Goal: Navigation & Orientation: Find specific page/section

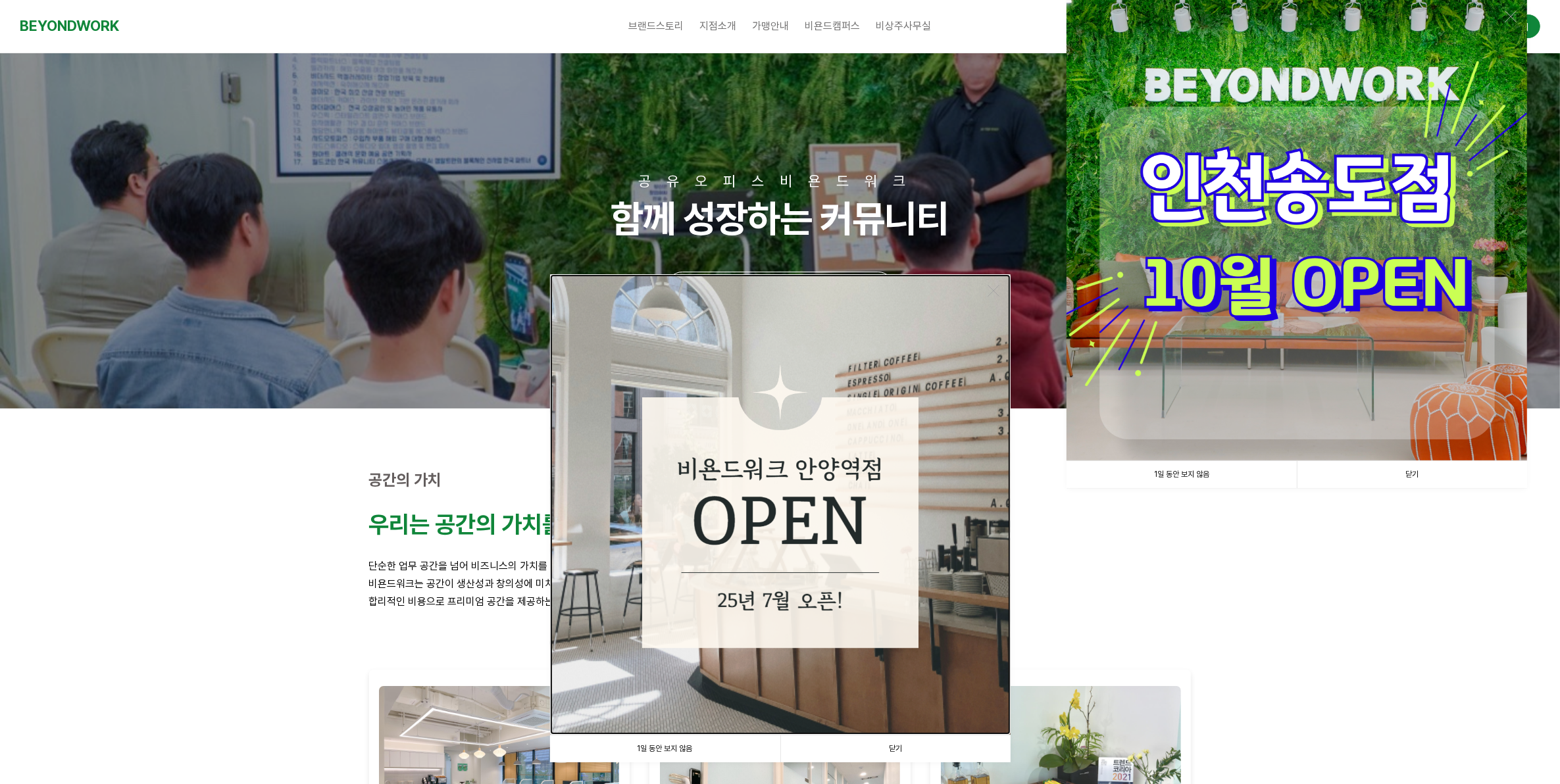
drag, startPoint x: 0, startPoint y: 0, endPoint x: 785, endPoint y: 382, distance: 873.0
click at [785, 382] on img at bounding box center [780, 504] width 461 height 461
click at [1222, 469] on link "1일 동안 보지 않음" at bounding box center [1181, 474] width 230 height 27
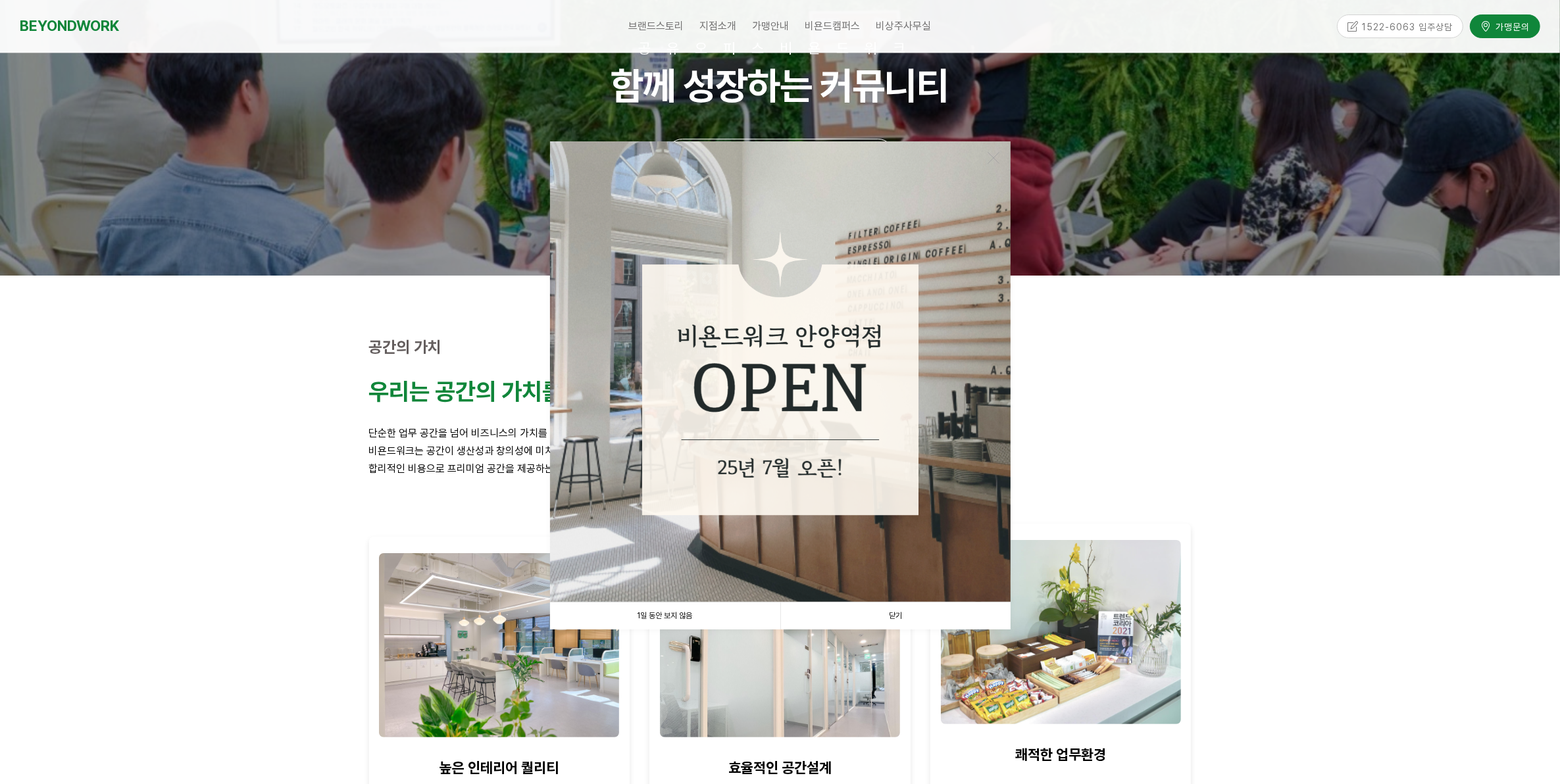
scroll to position [246, 0]
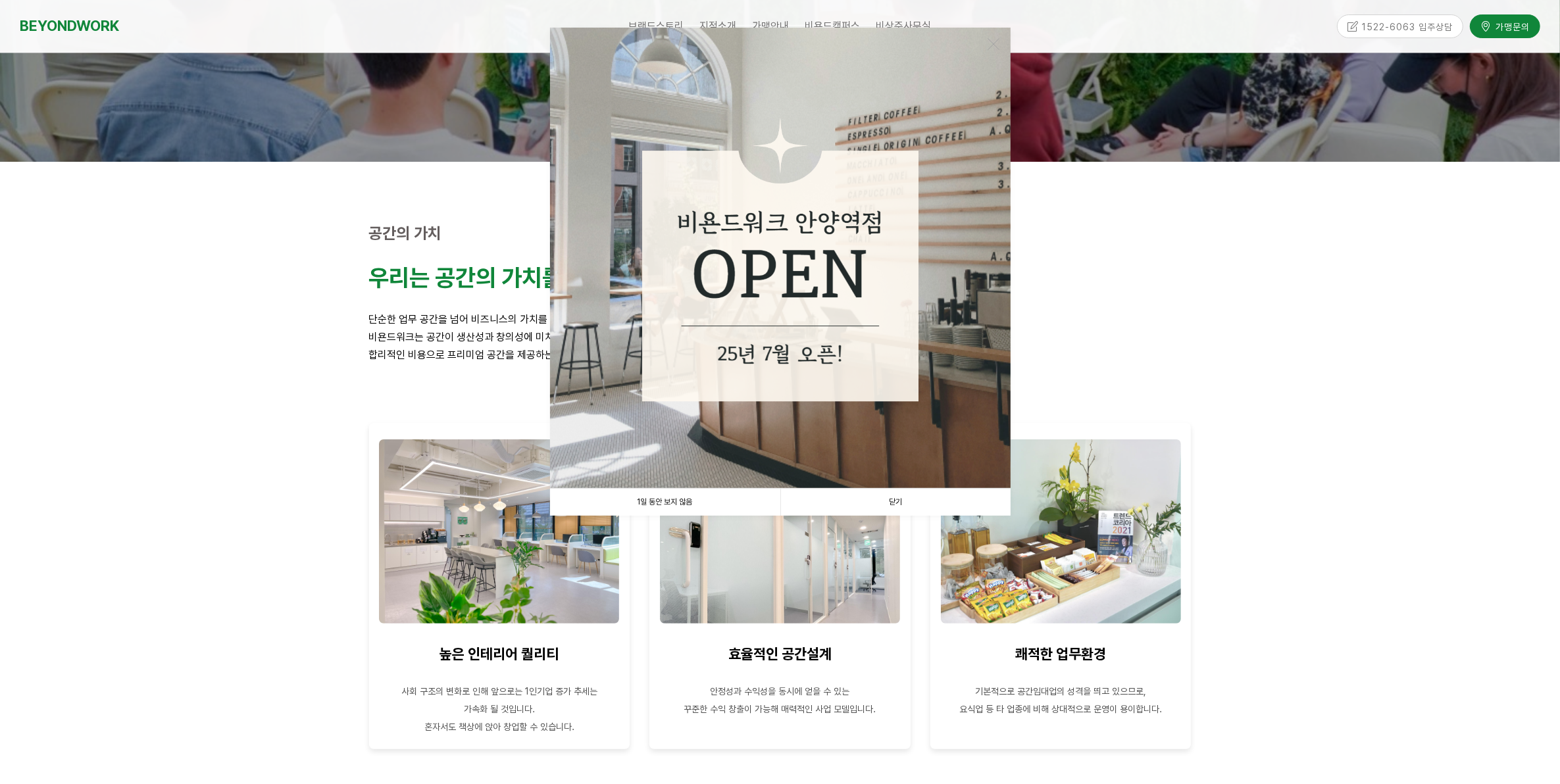
click at [906, 497] on link "닫기" at bounding box center [895, 501] width 230 height 27
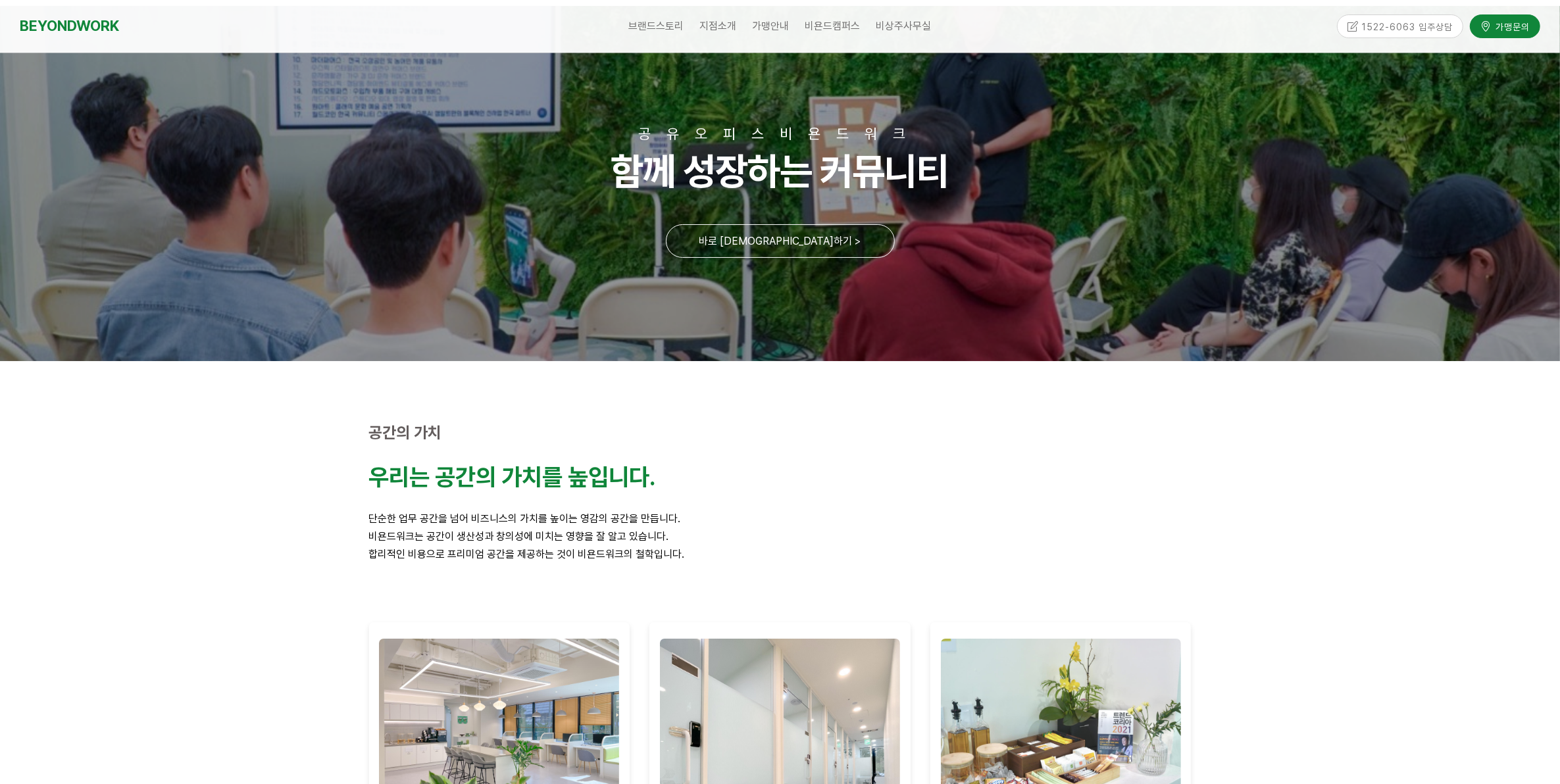
scroll to position [0, 0]
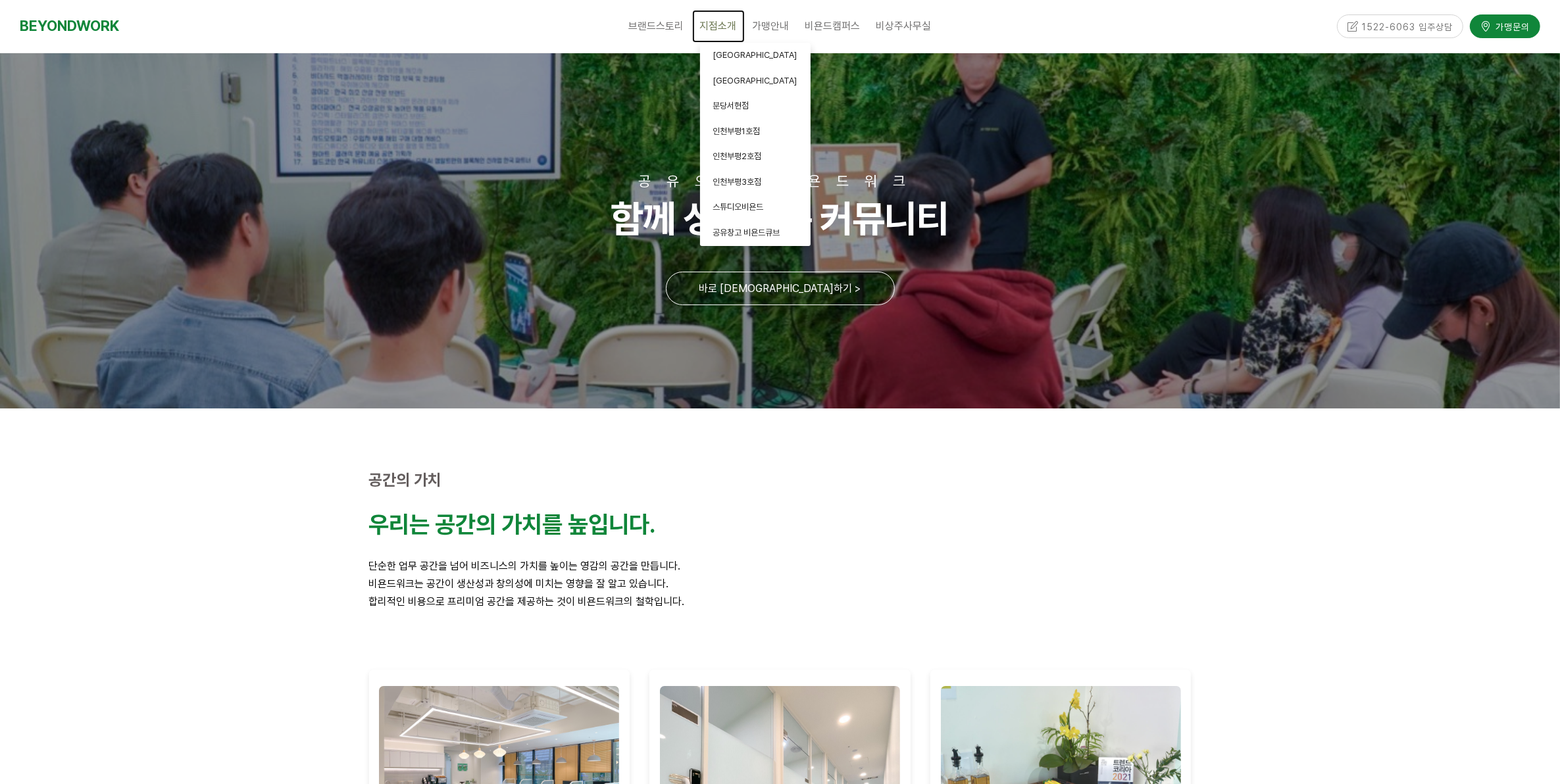
click at [718, 17] on link "지점소개" at bounding box center [718, 26] width 53 height 33
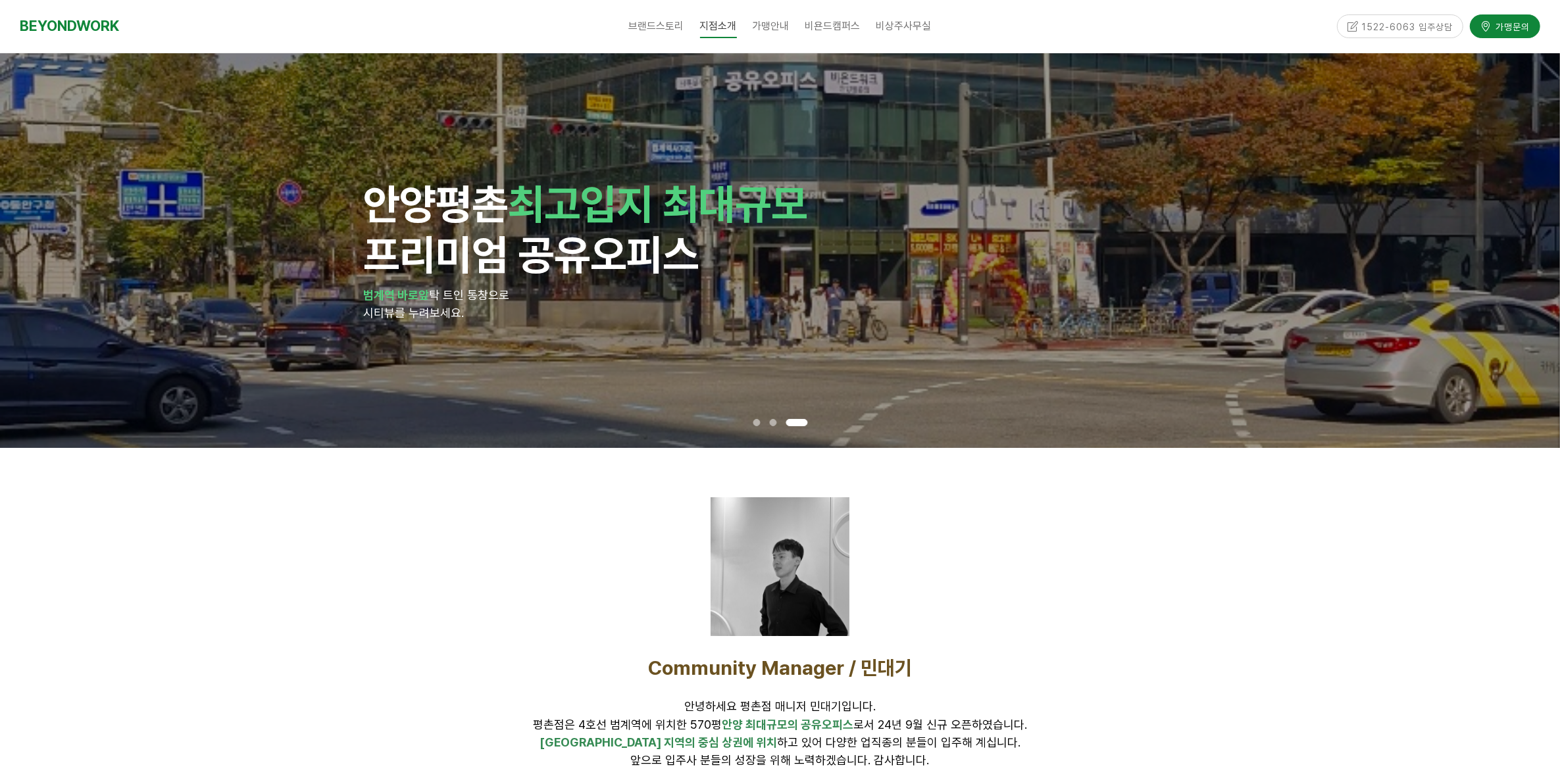
click at [1406, 578] on div at bounding box center [780, 633] width 1560 height 371
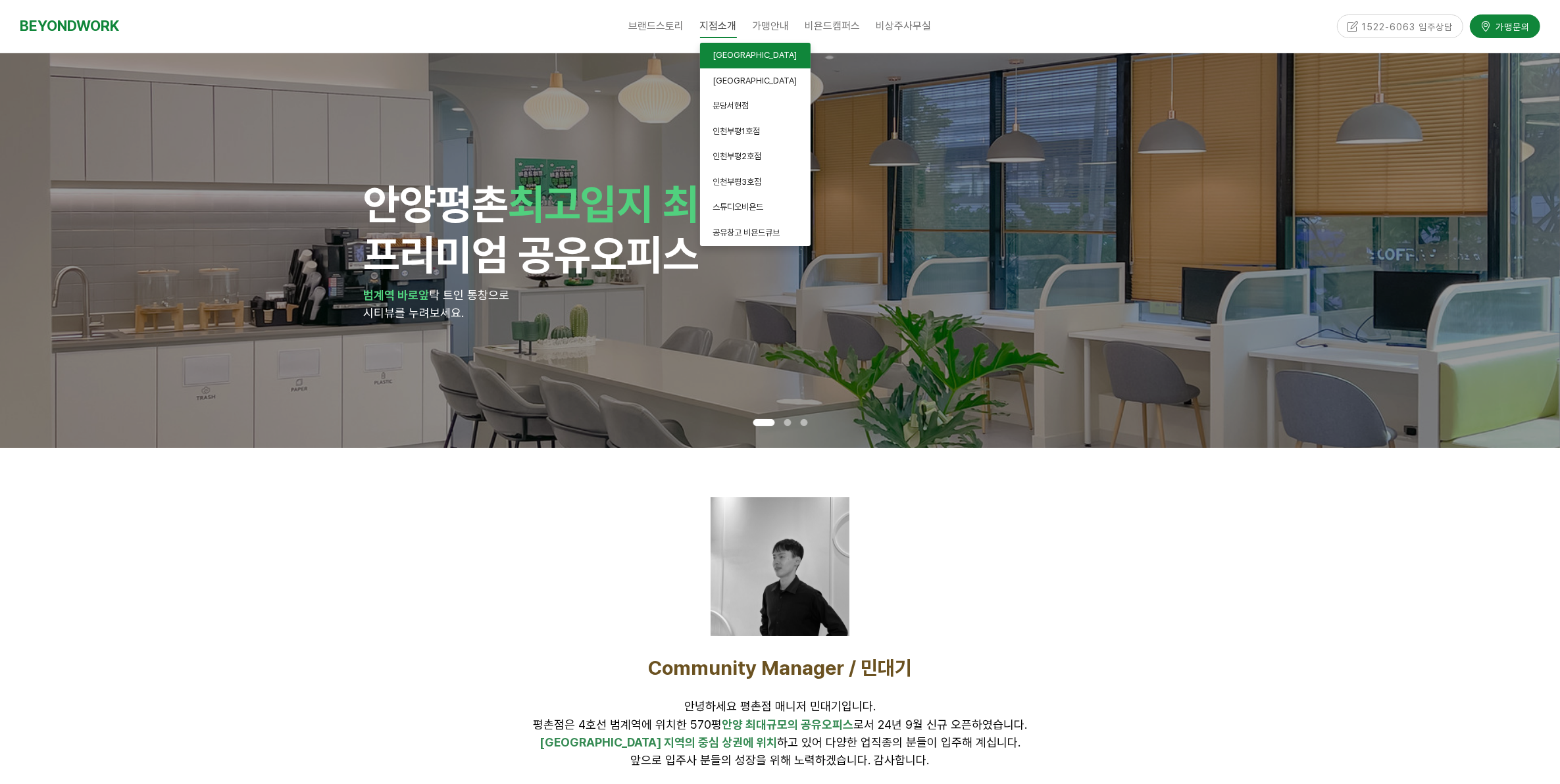
click at [740, 55] on span "[GEOGRAPHIC_DATA]" at bounding box center [755, 55] width 84 height 10
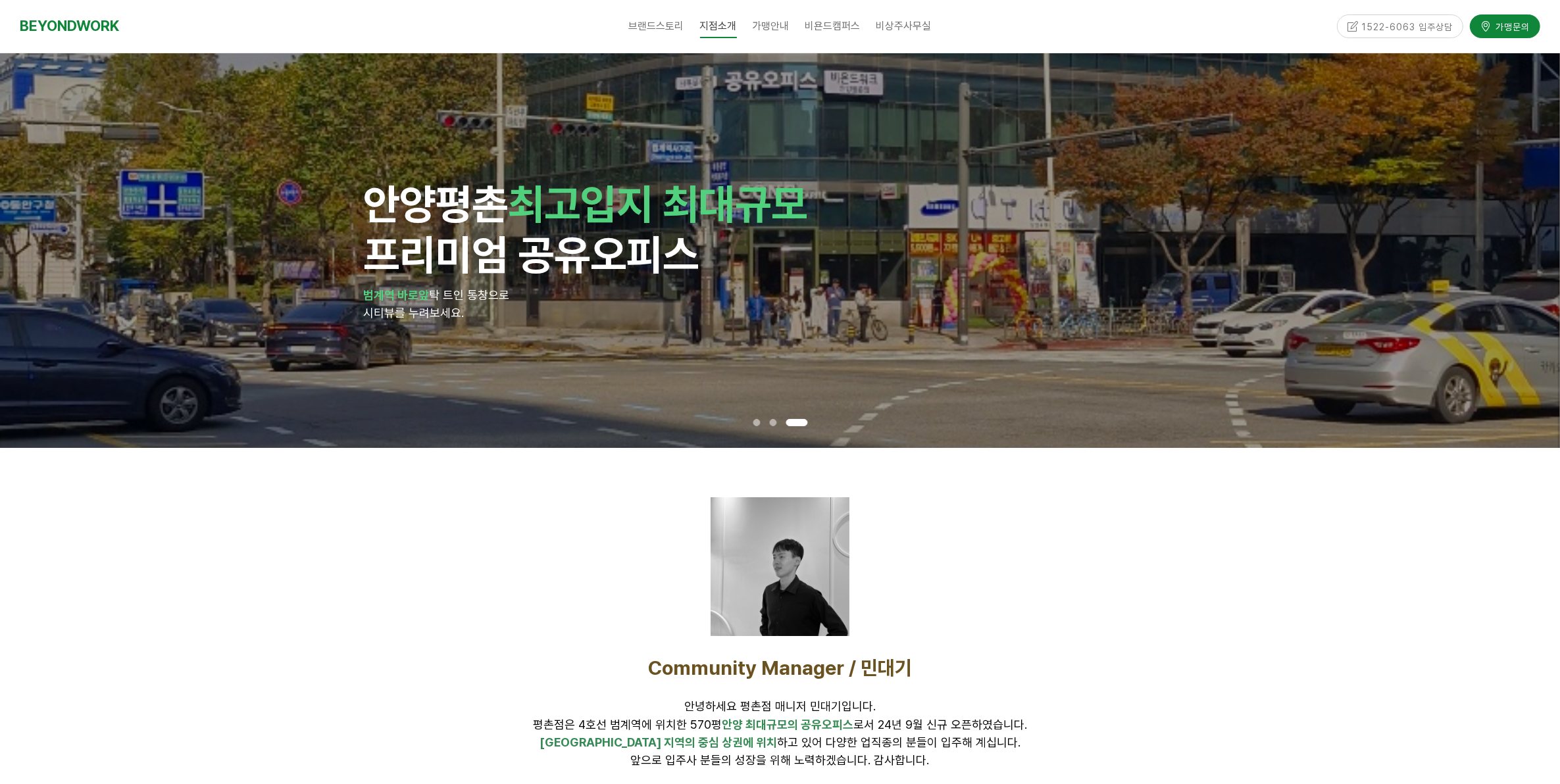
click at [1298, 692] on div at bounding box center [780, 633] width 1560 height 371
